Goal: Entertainment & Leisure: Consume media (video, audio)

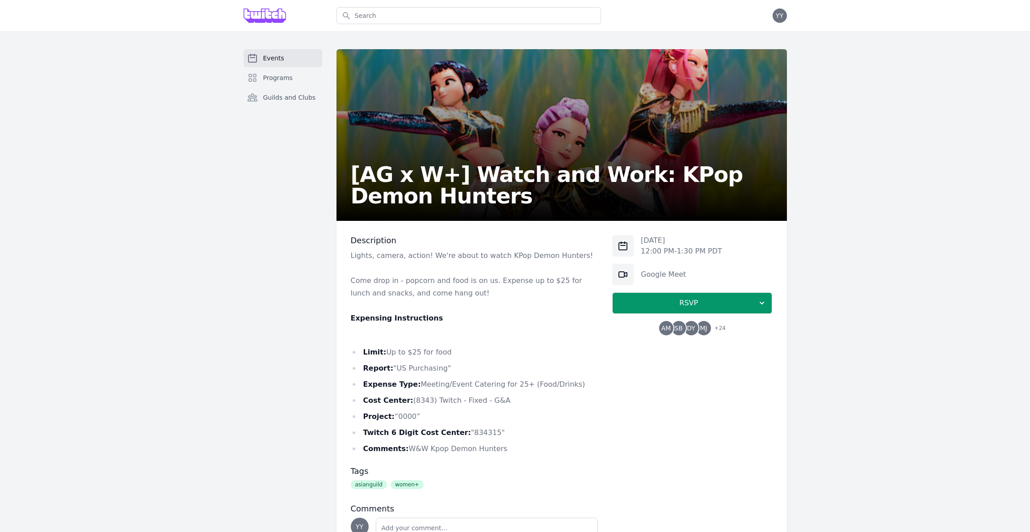
click at [718, 332] on span "+ 24" at bounding box center [717, 328] width 17 height 13
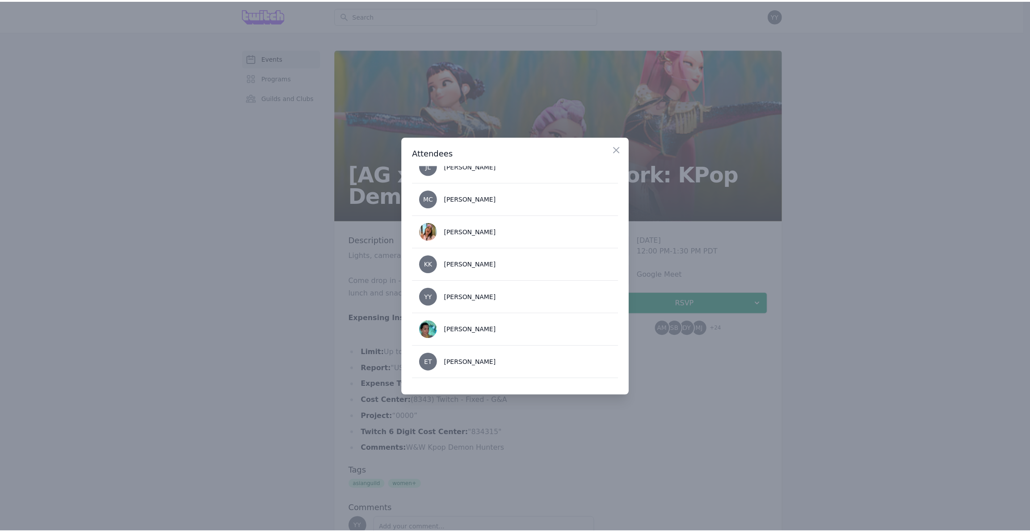
scroll to position [694, 0]
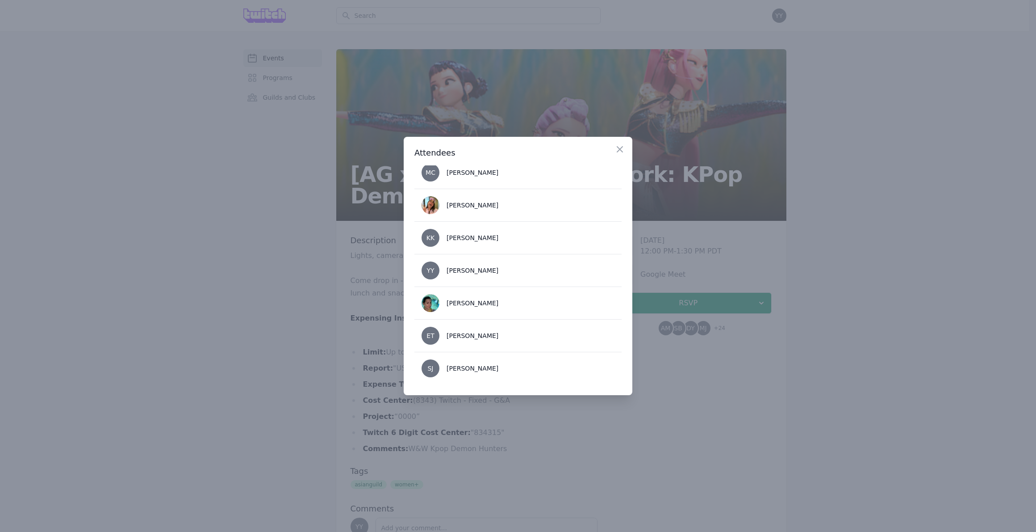
click at [360, 305] on div at bounding box center [518, 266] width 1036 height 532
